Goal: Task Accomplishment & Management: Use online tool/utility

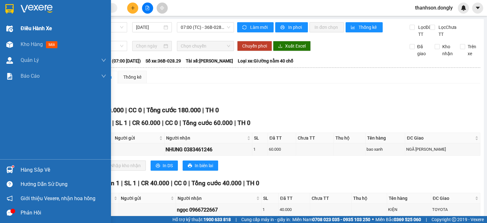
click at [23, 28] on span "Điều hành xe" at bounding box center [36, 28] width 31 height 8
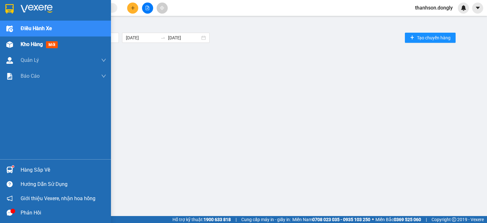
click at [18, 43] on div "Kho hàng mới" at bounding box center [55, 44] width 111 height 16
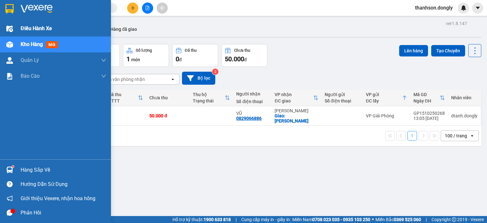
click at [42, 28] on span "Điều hành xe" at bounding box center [36, 28] width 31 height 8
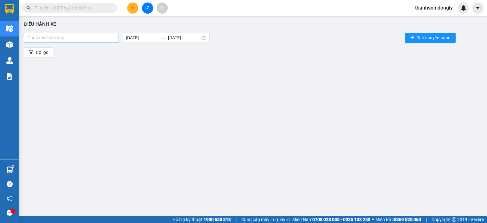
click at [92, 35] on div at bounding box center [71, 38] width 92 height 8
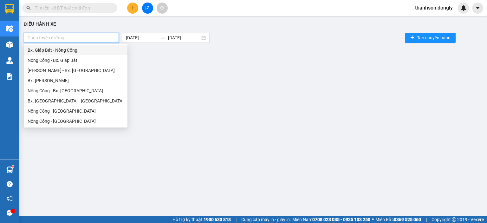
click at [92, 50] on div "Bx. Giáp Bát - Nông Cống" at bounding box center [76, 50] width 96 height 7
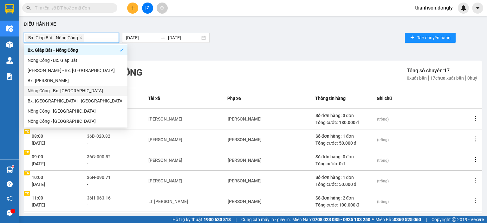
scroll to position [32, 0]
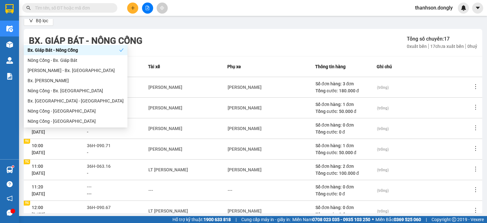
click at [217, 40] on div "Bx. Giáp Bát - Nông Cống Tổng số chuyến: 17 0 xuất bến 17 chưa xuất bến 0 huỷ" at bounding box center [253, 42] width 458 height 27
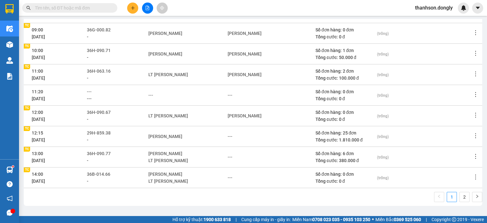
scroll to position [127, 0]
click at [460, 197] on link "2" at bounding box center [464, 197] width 10 height 10
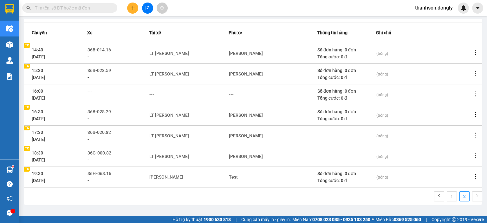
scroll to position [65, 0]
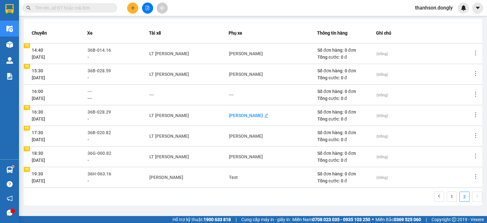
click at [250, 115] on div "[PERSON_NAME]" at bounding box center [246, 115] width 34 height 7
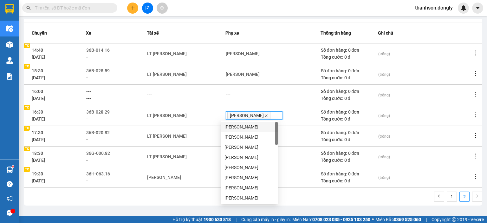
click at [264, 114] on icon "close" at bounding box center [265, 115] width 3 height 3
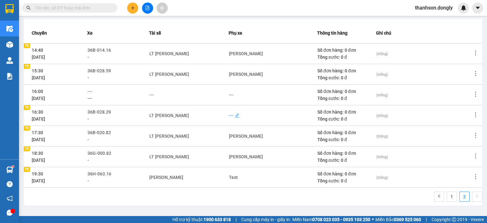
click at [231, 115] on div "---" at bounding box center [231, 115] width 5 height 7
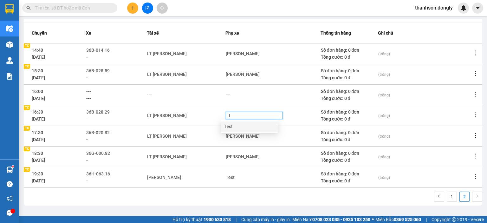
type input "TÉ"
click at [231, 126] on div "Test" at bounding box center [248, 126] width 49 height 7
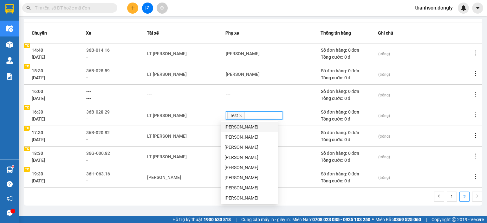
click at [206, 131] on td "LT [PERSON_NAME]" at bounding box center [186, 135] width 79 height 21
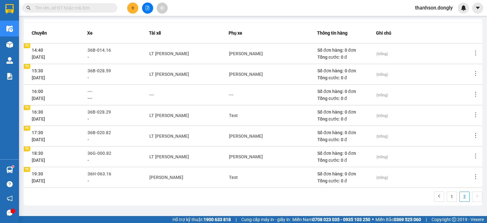
click at [271, 200] on div "1 2" at bounding box center [253, 198] width 458 height 14
